Goal: Download file/media

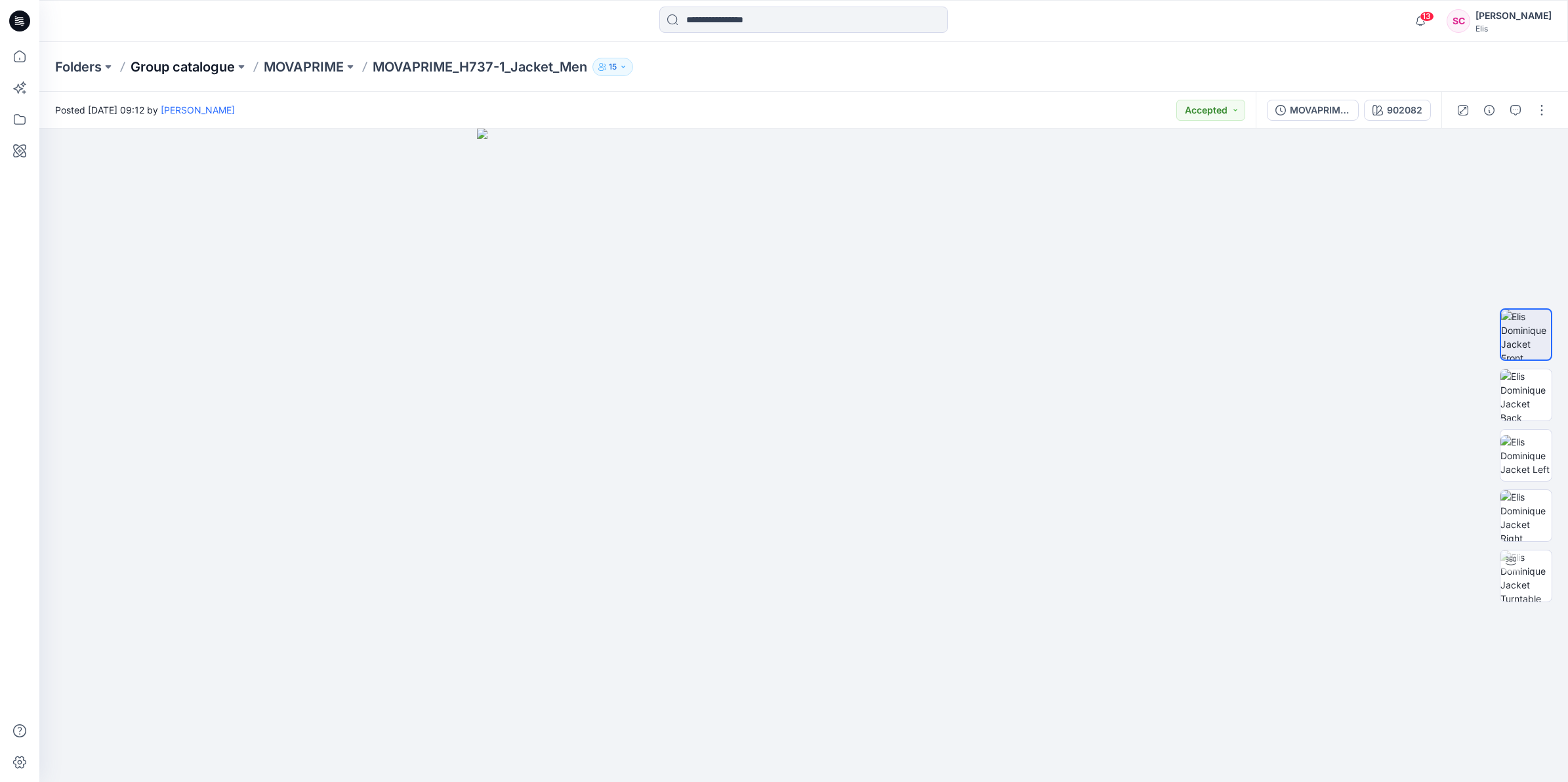
click at [220, 65] on p "Group catalogue" at bounding box center [183, 67] width 105 height 19
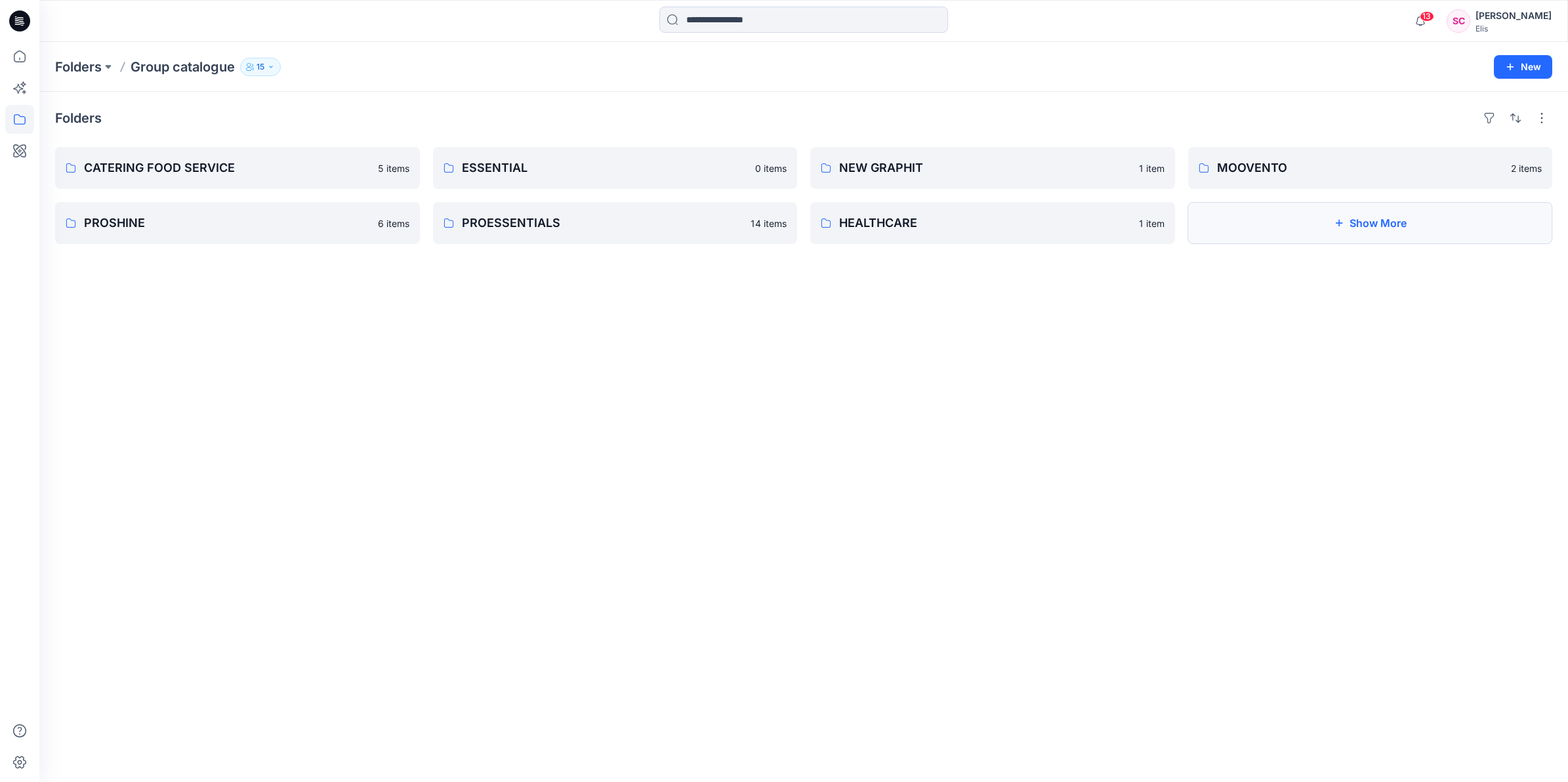
click at [1290, 227] on button "Show More" at bounding box center [1370, 223] width 365 height 42
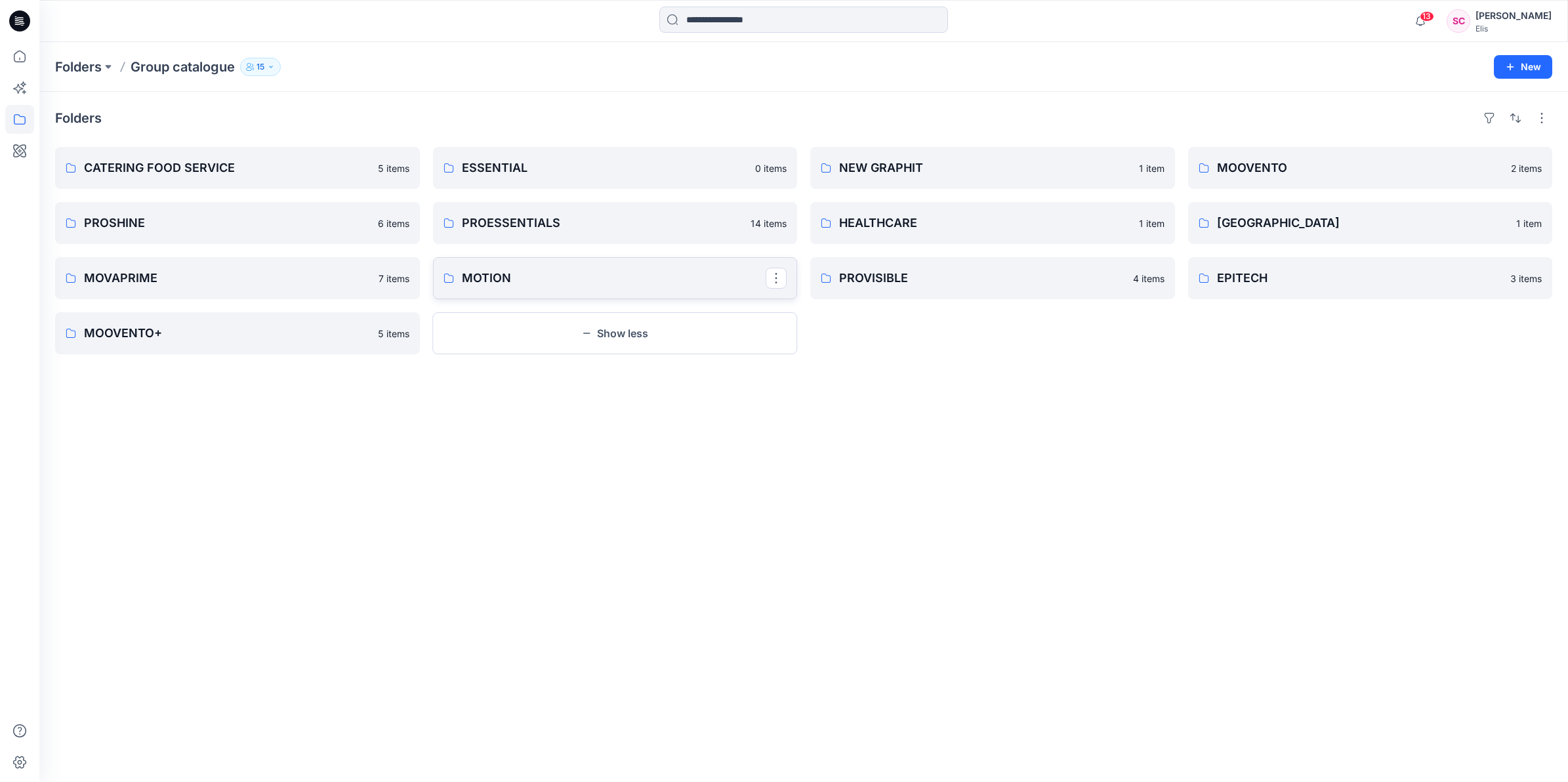
click at [520, 279] on p "MOTION" at bounding box center [614, 278] width 304 height 19
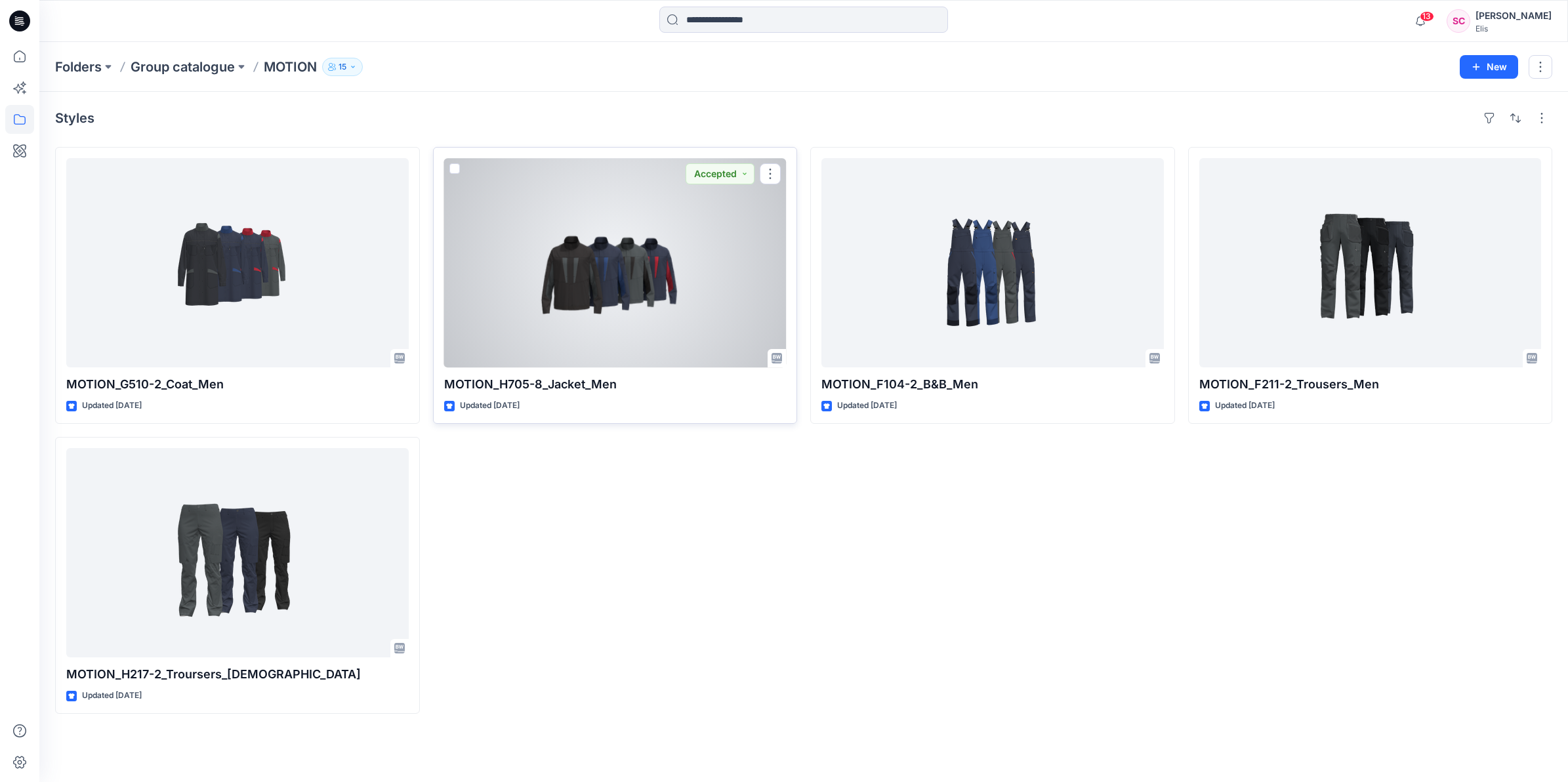
click at [617, 323] on div at bounding box center [615, 263] width 343 height 209
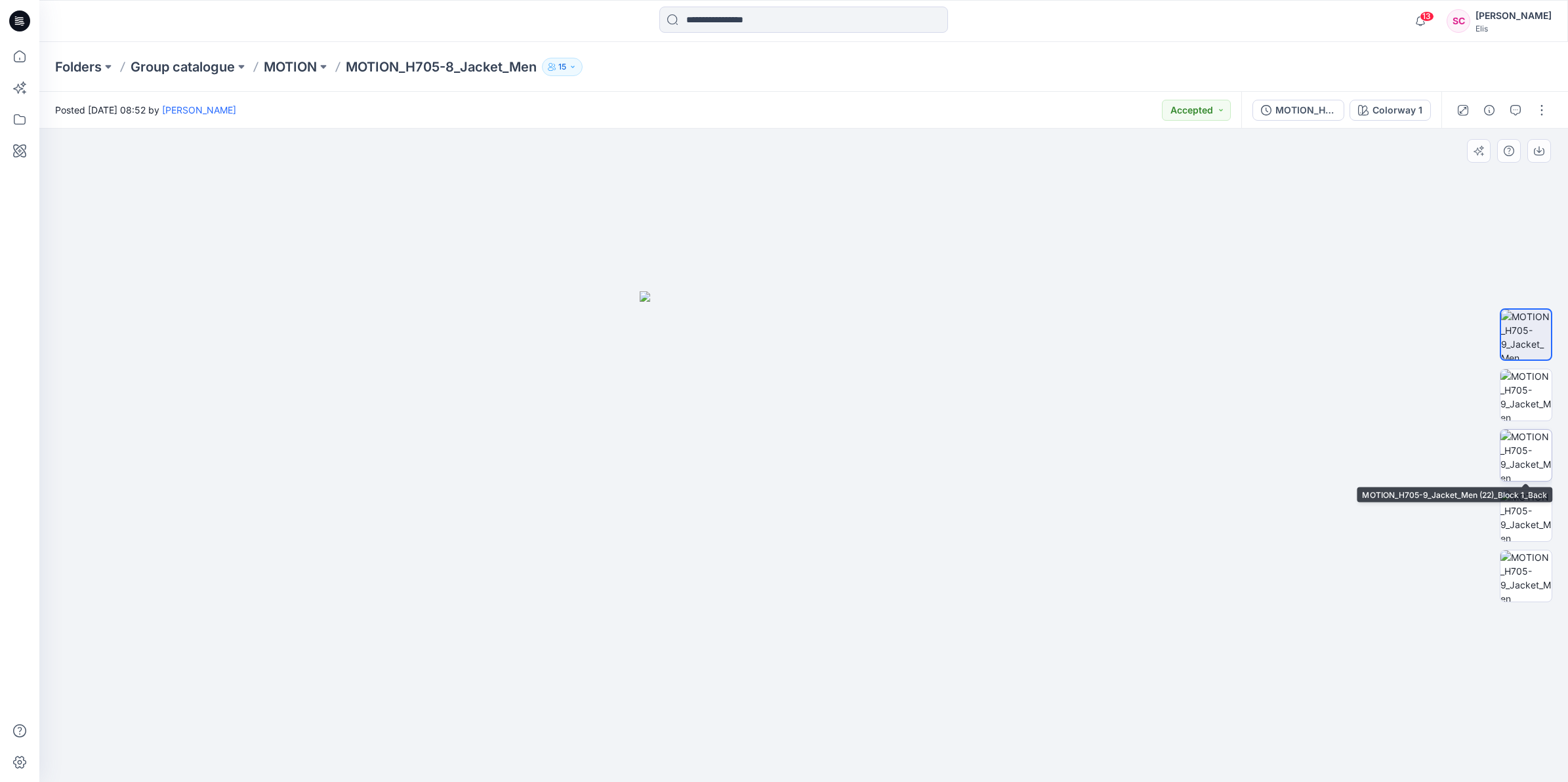
click at [1392, 471] on img at bounding box center [1526, 455] width 51 height 51
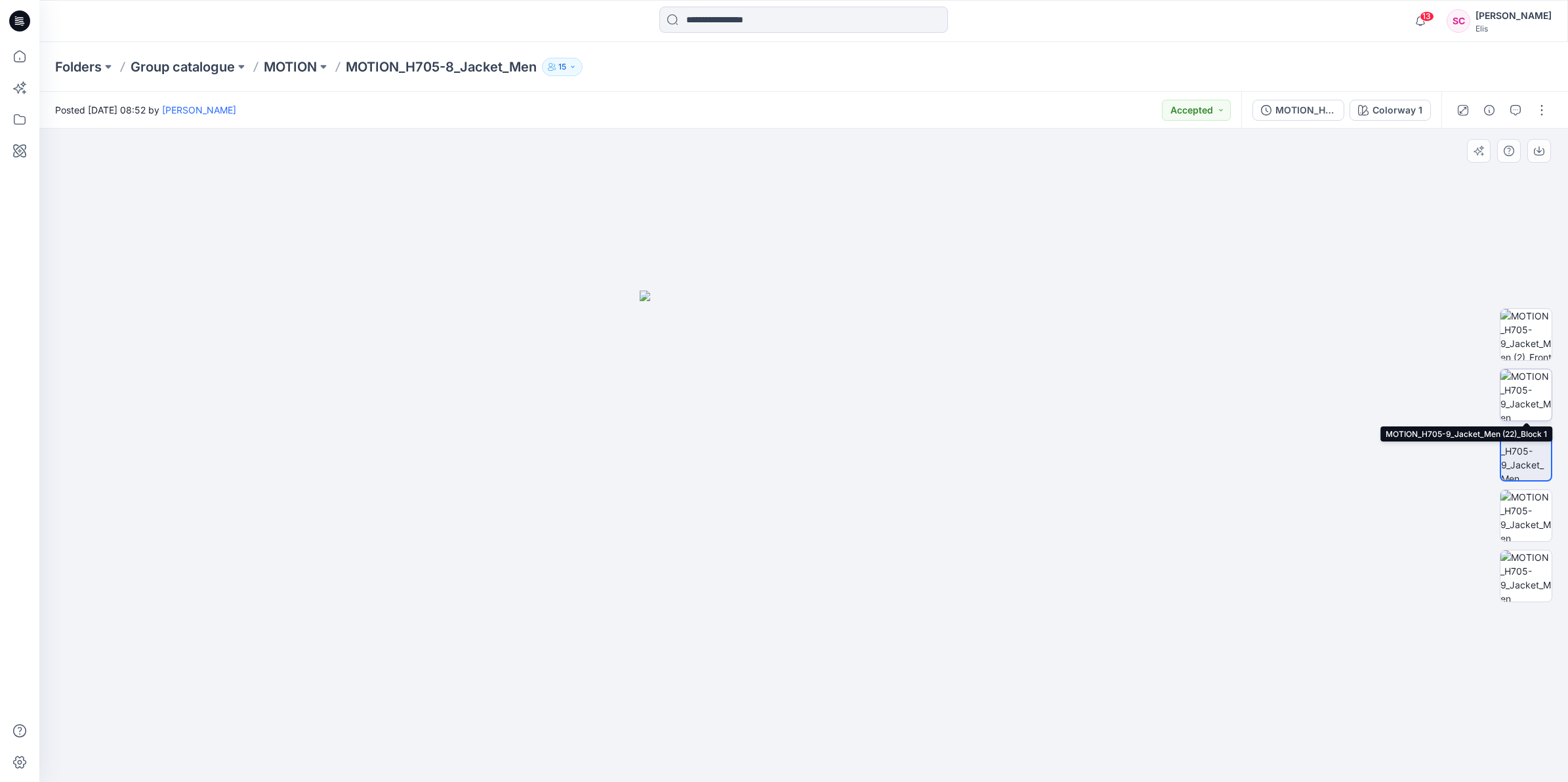
click at [1392, 394] on img at bounding box center [1526, 395] width 51 height 51
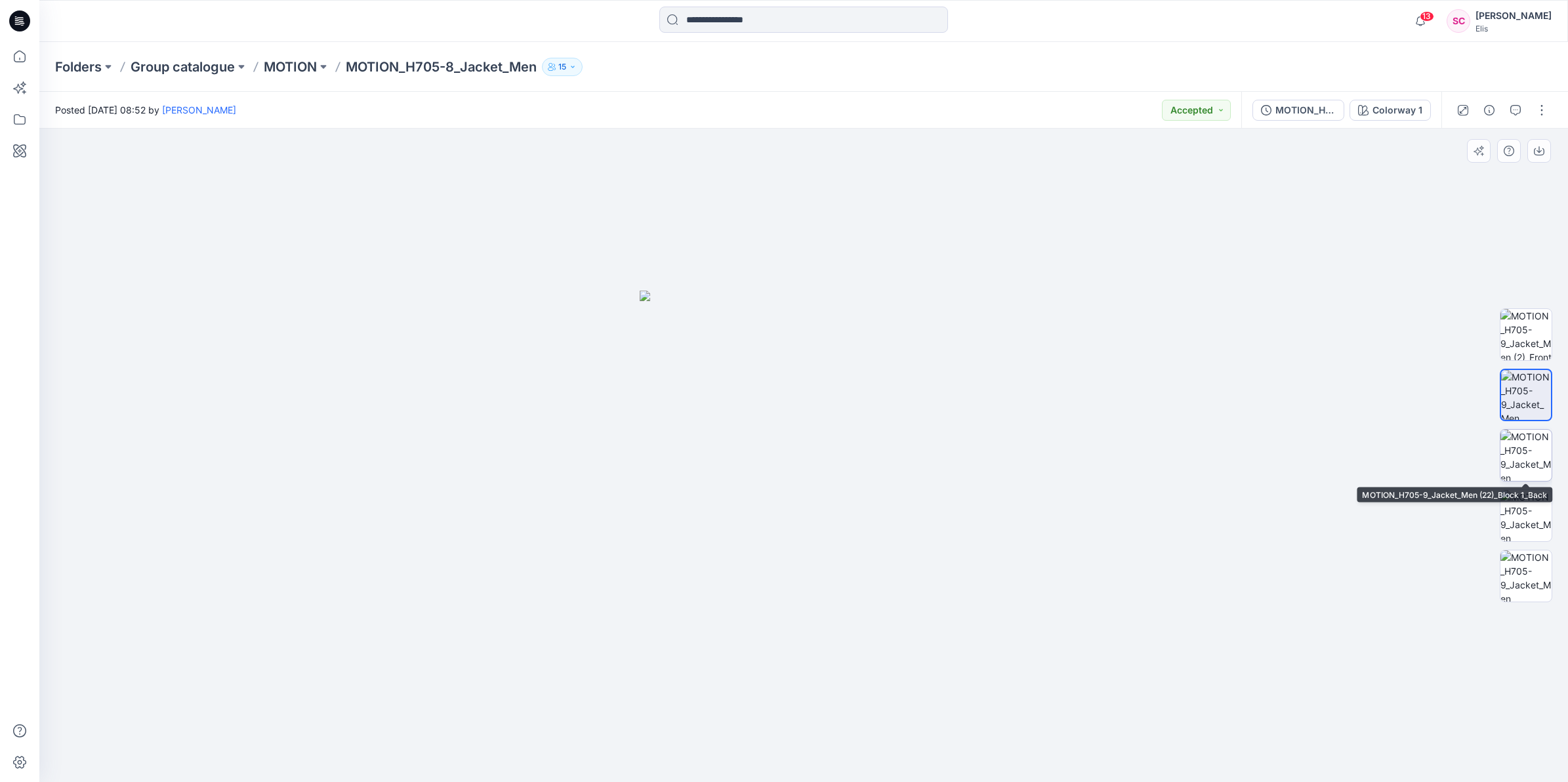
click at [1392, 450] on img at bounding box center [1526, 455] width 51 height 51
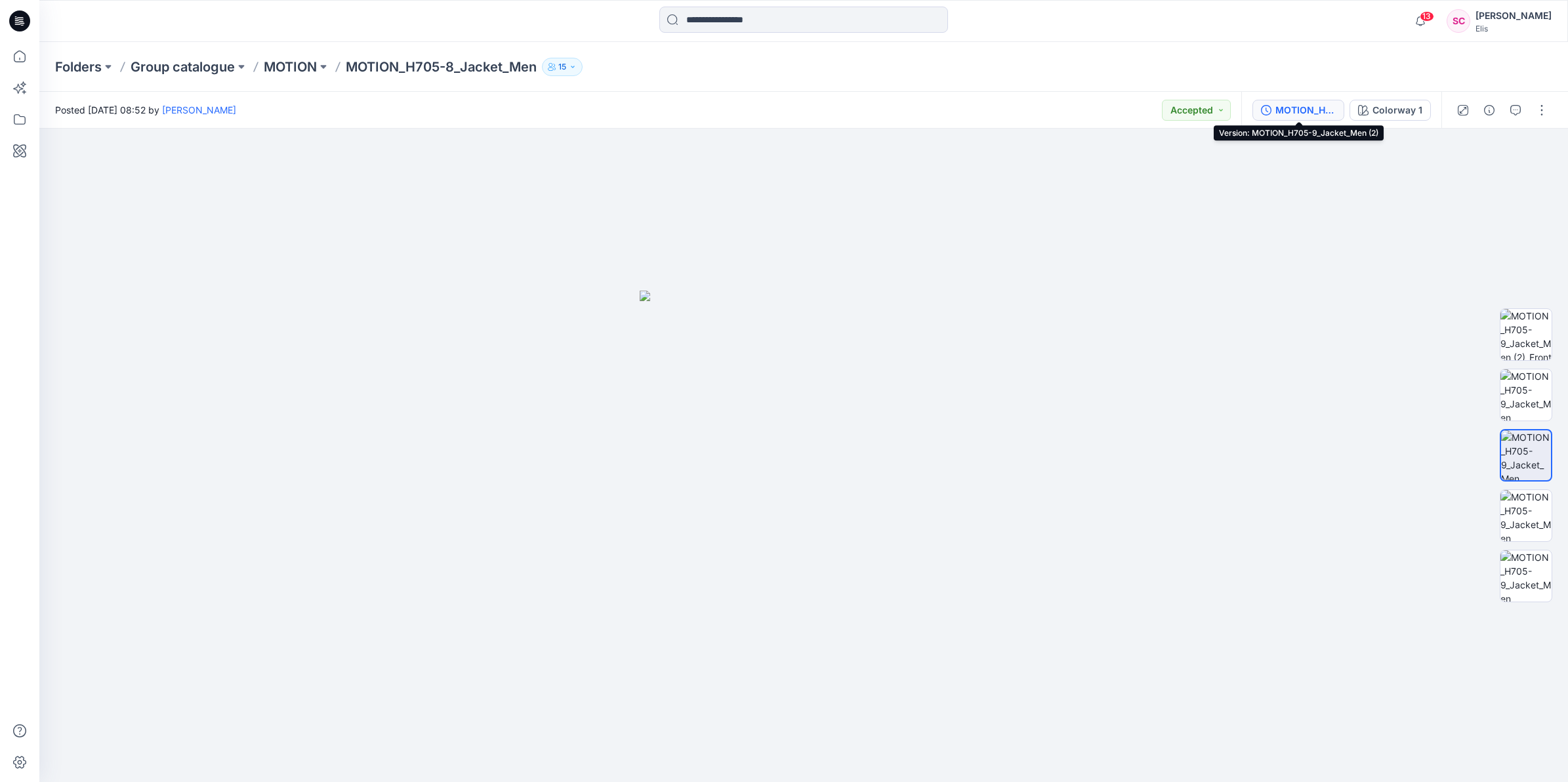
click at [1324, 108] on div "MOTION_H705-9_Jacket_Men (2)" at bounding box center [1306, 110] width 61 height 14
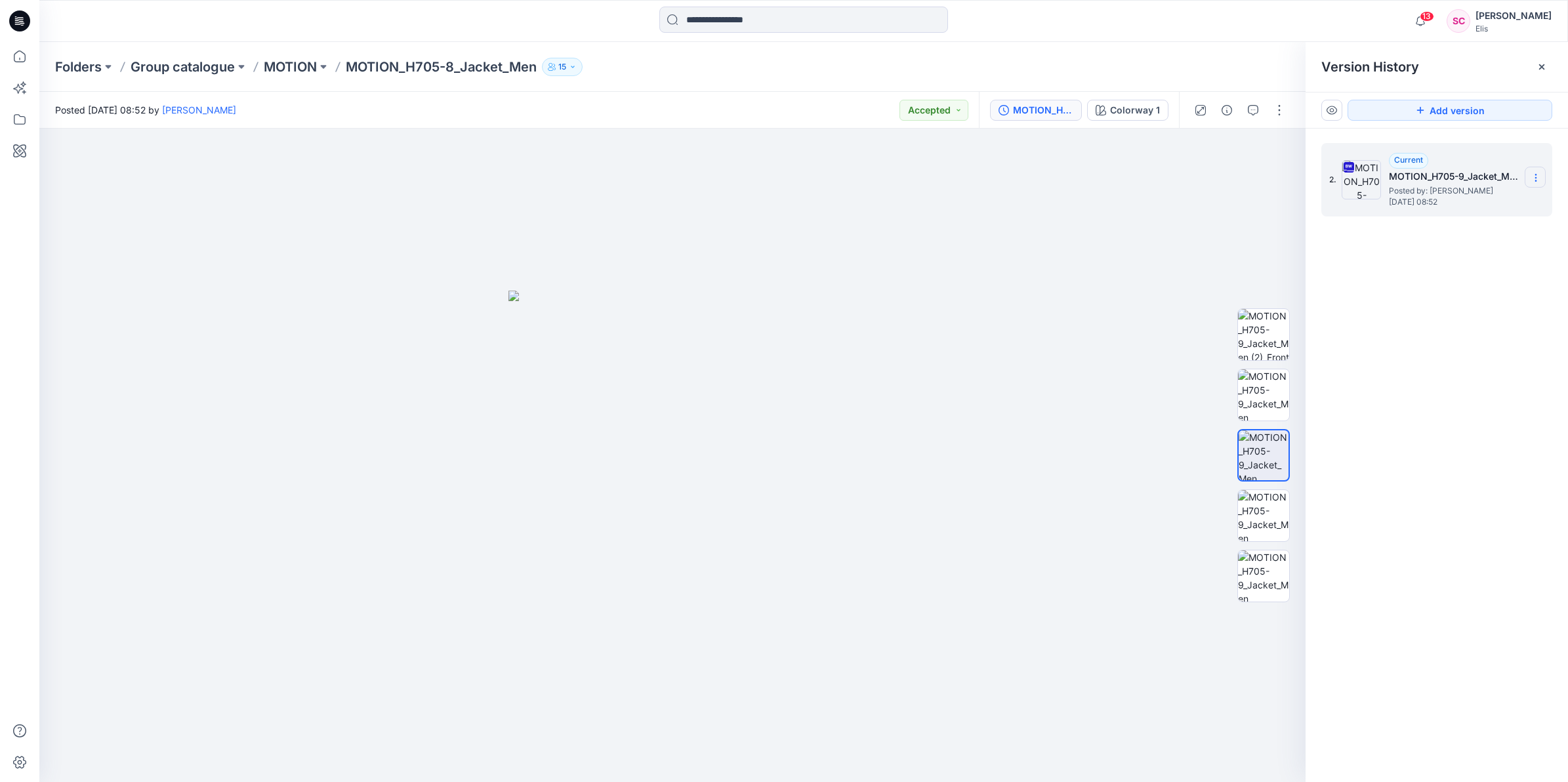
click at [1392, 179] on icon at bounding box center [1536, 178] width 10 height 10
click at [1392, 199] on span "Download Source BW File" at bounding box center [1469, 204] width 109 height 16
click at [1392, 487] on div "2. Current MOTION_H705-9_Jacket_Men (2) Posted by: [PERSON_NAME] [DATE] 08:52" at bounding box center [1437, 465] width 262 height 673
click at [1392, 175] on icon at bounding box center [1536, 178] width 10 height 10
click at [1392, 200] on span "Download Source BW File" at bounding box center [1469, 204] width 109 height 16
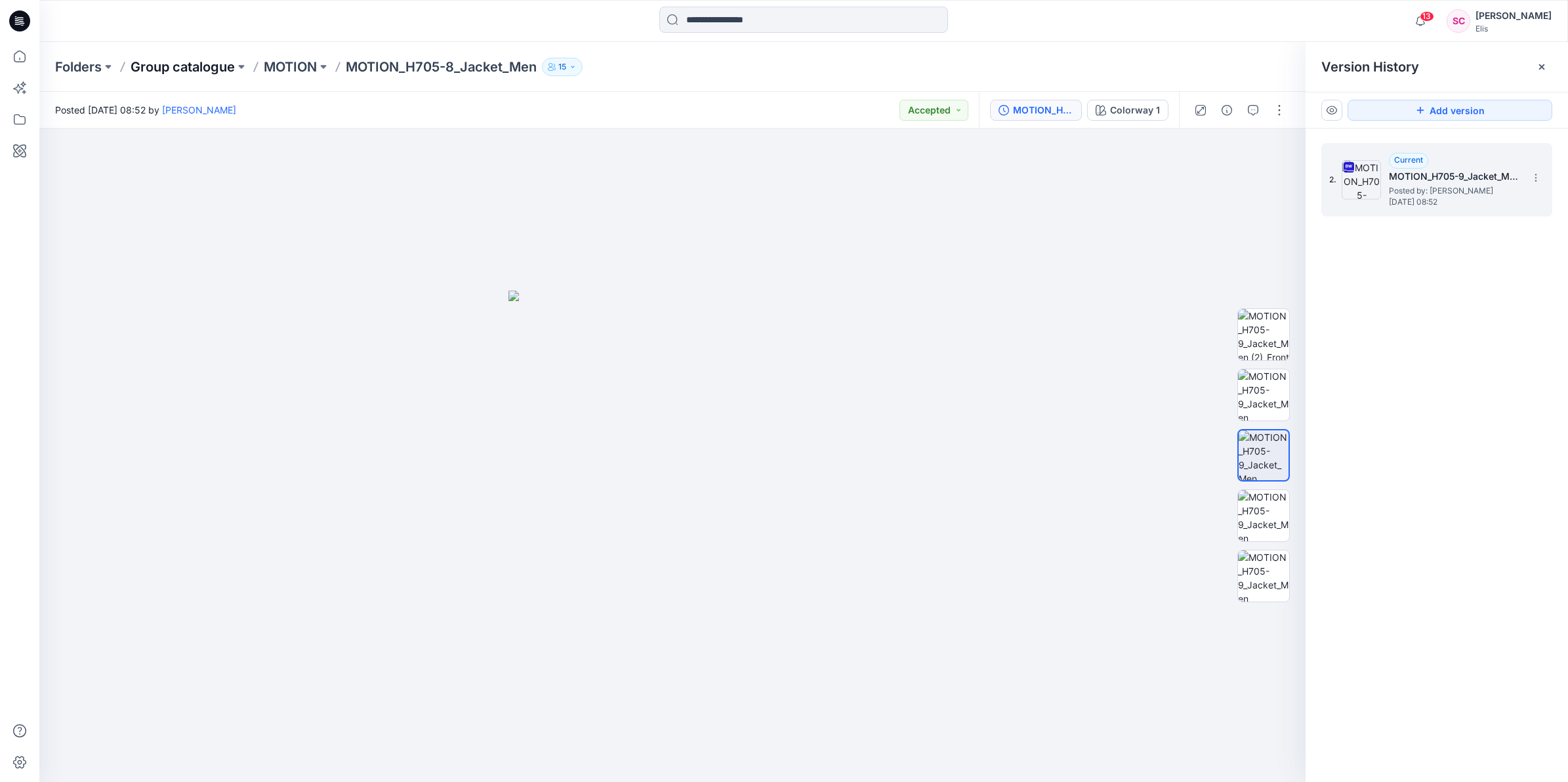
click at [175, 69] on p "Group catalogue" at bounding box center [183, 67] width 105 height 19
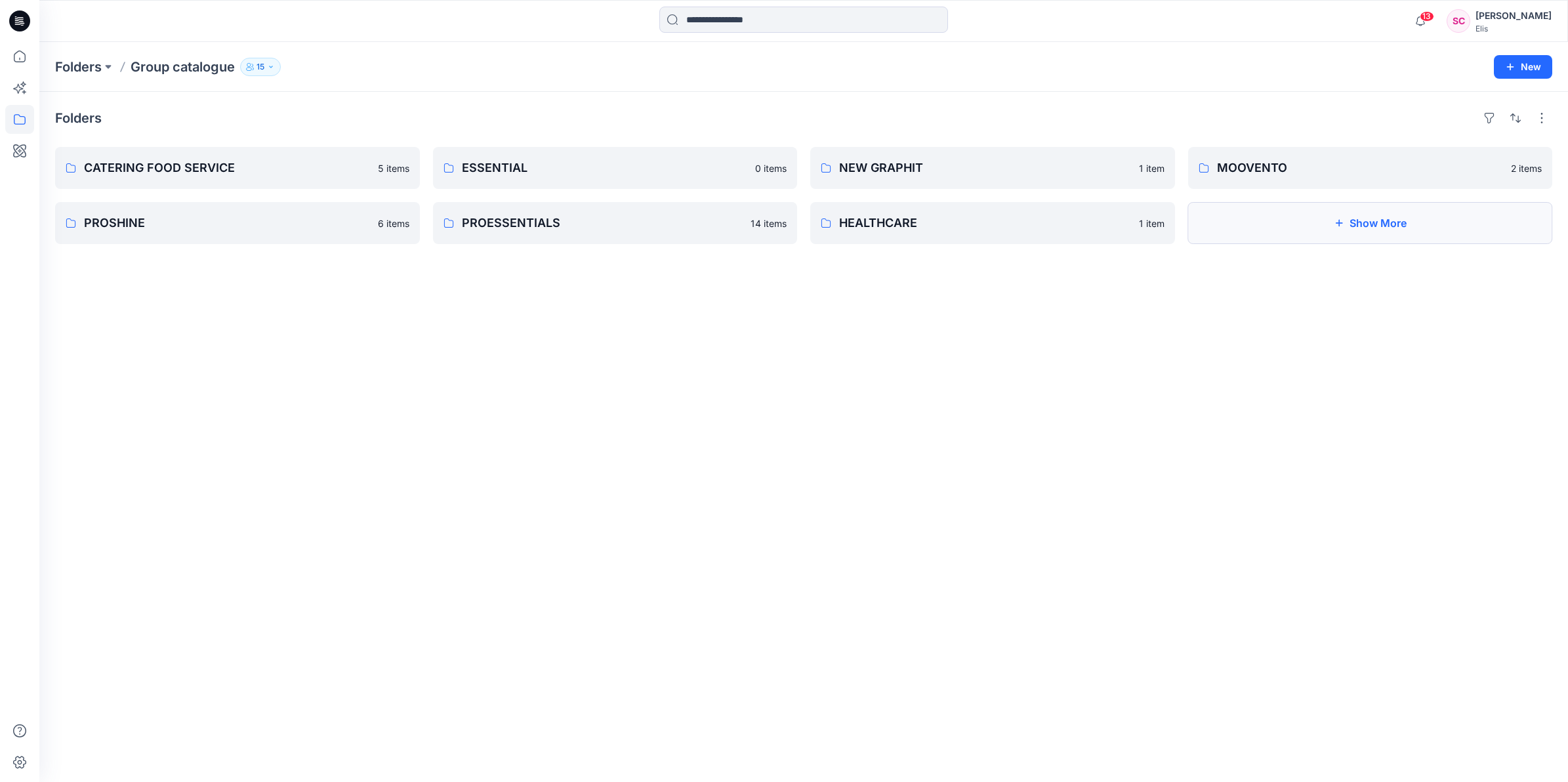
click at [1355, 231] on button "Show More" at bounding box center [1370, 223] width 365 height 42
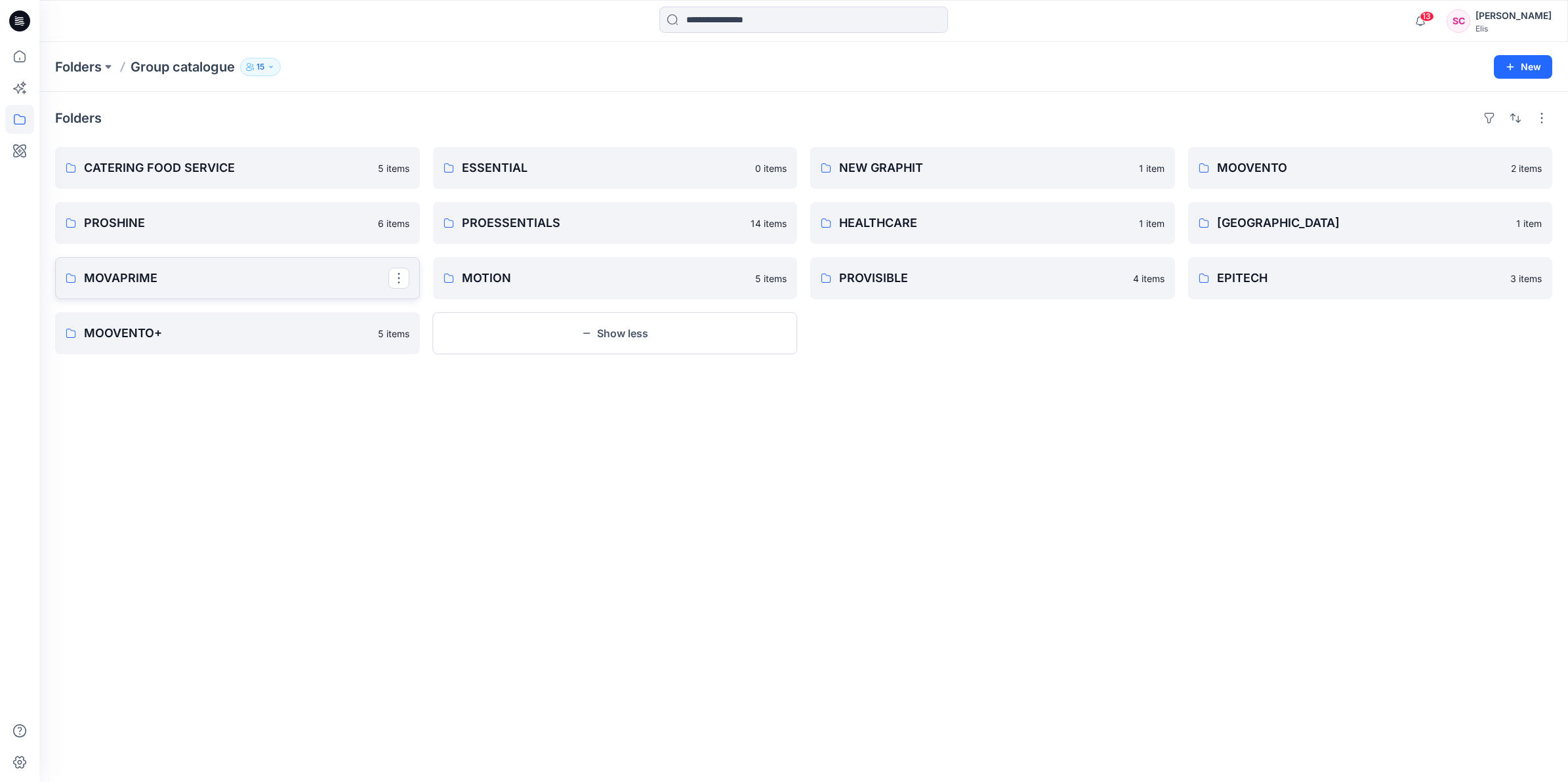
click at [160, 283] on p "MOVAPRIME" at bounding box center [236, 278] width 304 height 19
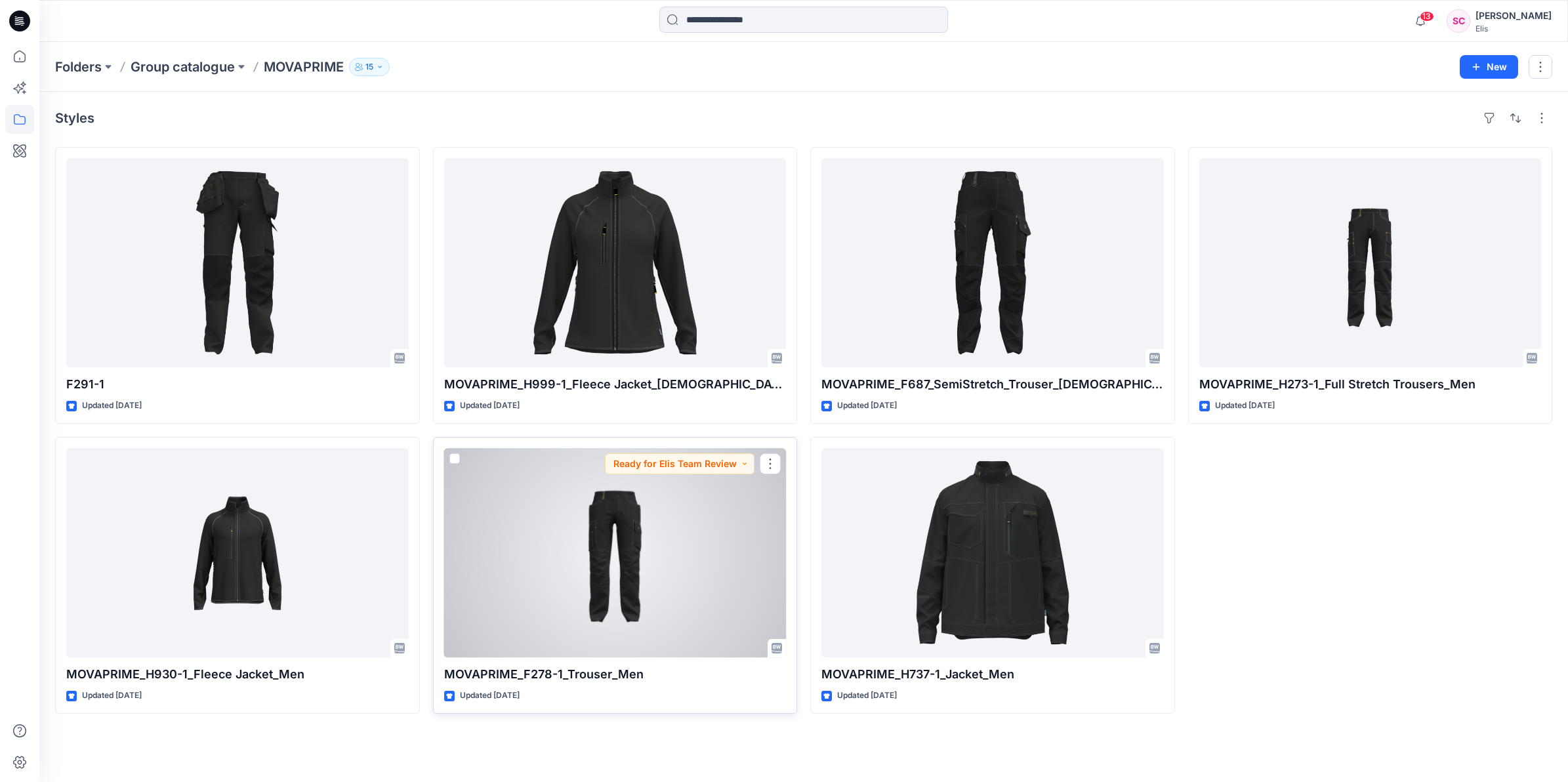
click at [693, 648] on div at bounding box center [615, 553] width 343 height 209
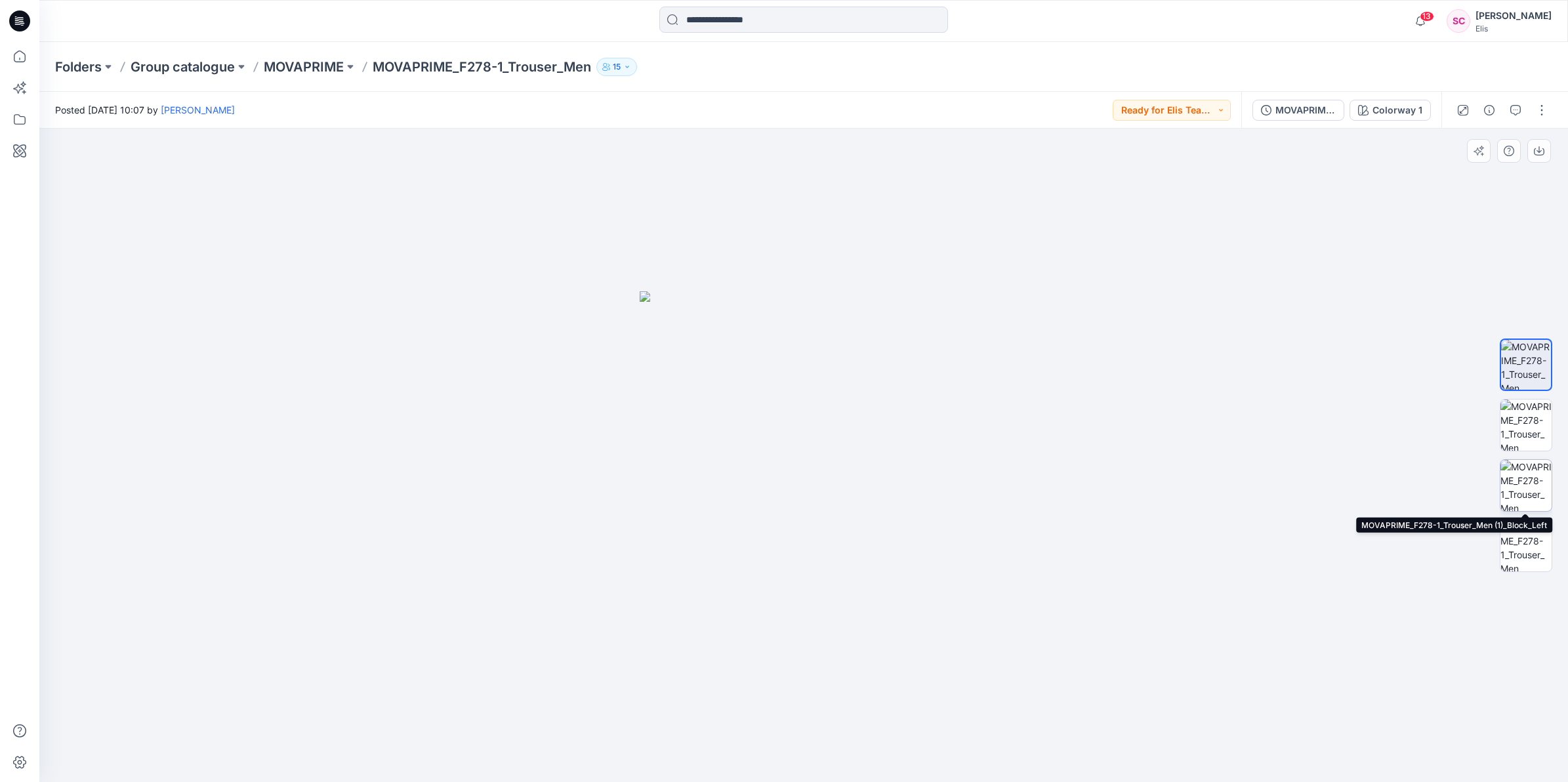
click at [1392, 486] on img at bounding box center [1526, 485] width 51 height 51
